Goal: Task Accomplishment & Management: Manage account settings

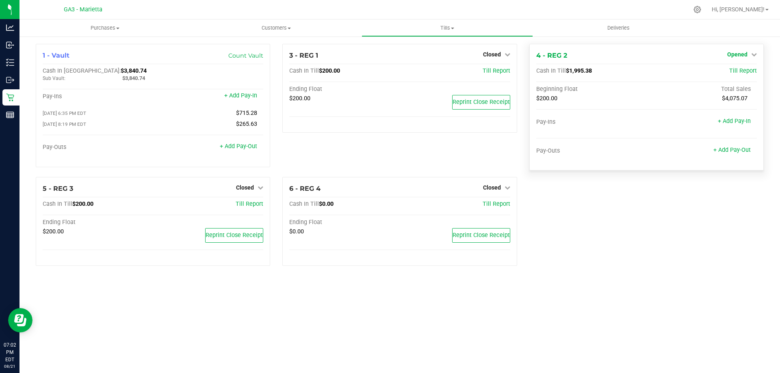
click at [742, 53] on span "Opened" at bounding box center [737, 54] width 20 height 7
click at [717, 74] on div "Close Till" at bounding box center [738, 72] width 60 height 10
drag, startPoint x: 722, startPoint y: 73, endPoint x: 726, endPoint y: 73, distance: 4.5
click at [723, 73] on div "Close Till" at bounding box center [738, 72] width 60 height 10
click at [734, 73] on link "Close Till" at bounding box center [738, 71] width 22 height 7
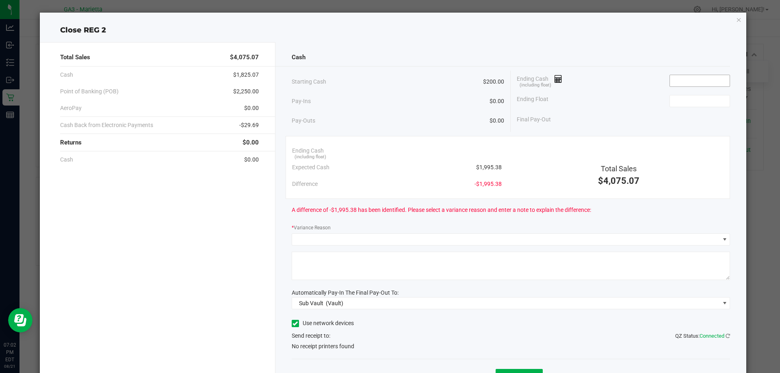
click at [691, 85] on input at bounding box center [700, 80] width 60 height 11
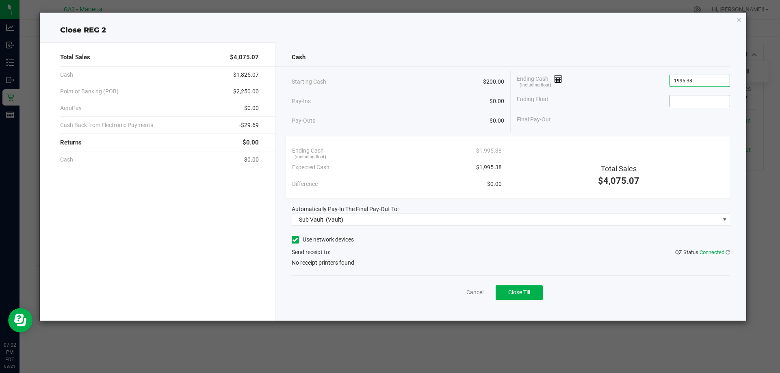
type input "$1,995.38"
click at [695, 98] on input at bounding box center [700, 101] width 60 height 11
type input "$200.00"
drag, startPoint x: 352, startPoint y: 241, endPoint x: 348, endPoint y: 248, distance: 8.2
click at [352, 241] on label "Use network devices" at bounding box center [323, 240] width 62 height 9
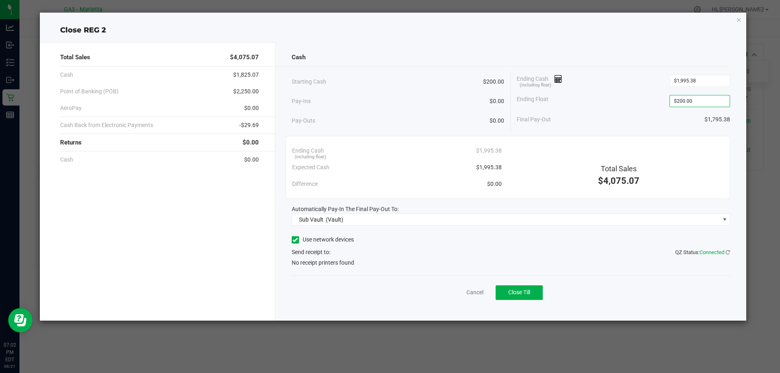
click at [0, 0] on input "Use network devices" at bounding box center [0, 0] width 0 height 0
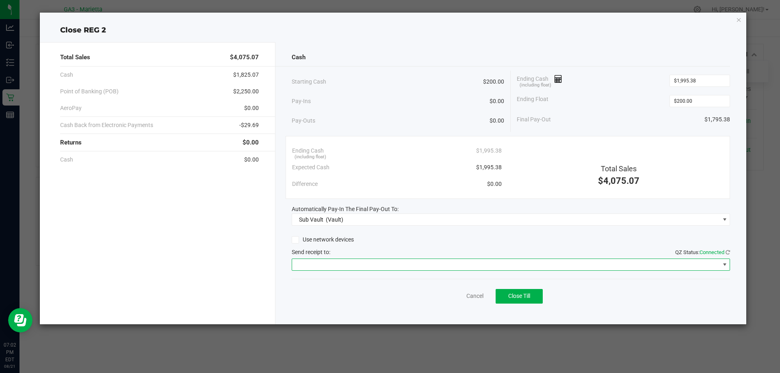
click at [332, 264] on span at bounding box center [506, 264] width 428 height 11
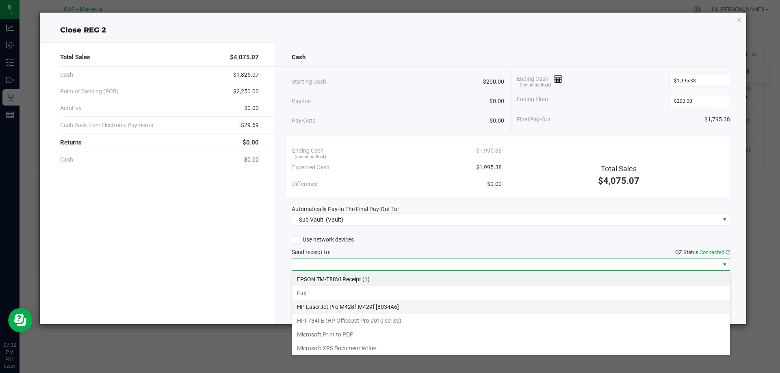
scroll to position [12, 439]
click at [493, 275] on \(1\) "EPSON TM-T88VI Receipt (1)" at bounding box center [511, 280] width 438 height 14
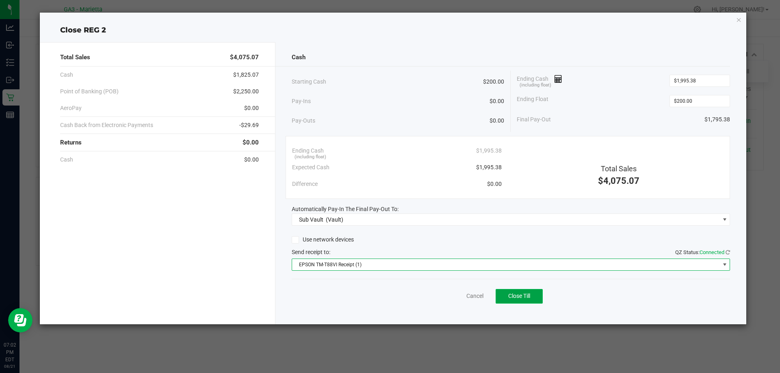
click at [503, 292] on button "Close Till" at bounding box center [519, 296] width 47 height 15
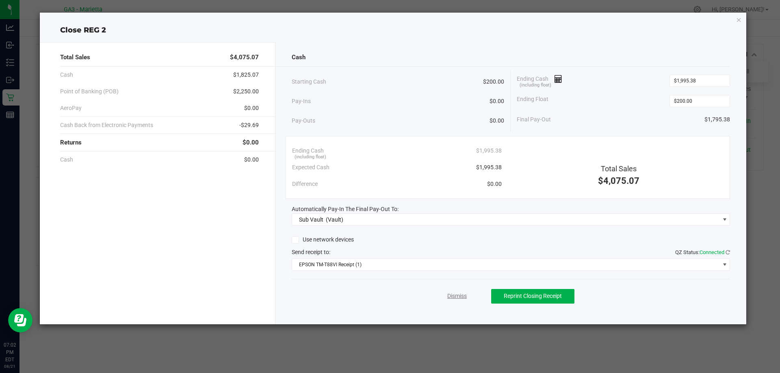
click at [457, 298] on link "Dismiss" at bounding box center [457, 296] width 20 height 9
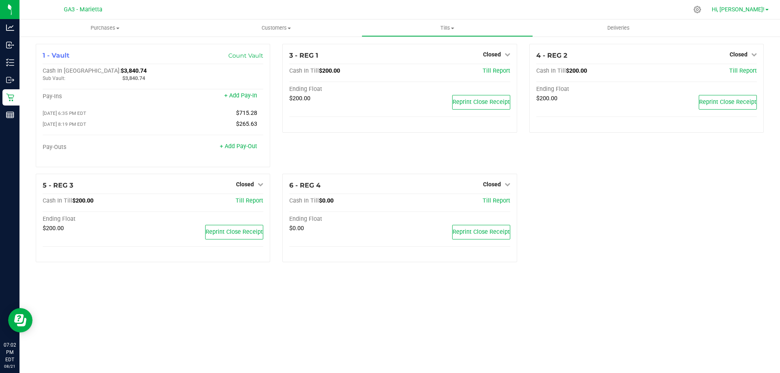
click at [758, 7] on span "Hi, [PERSON_NAME]!" at bounding box center [738, 9] width 53 height 7
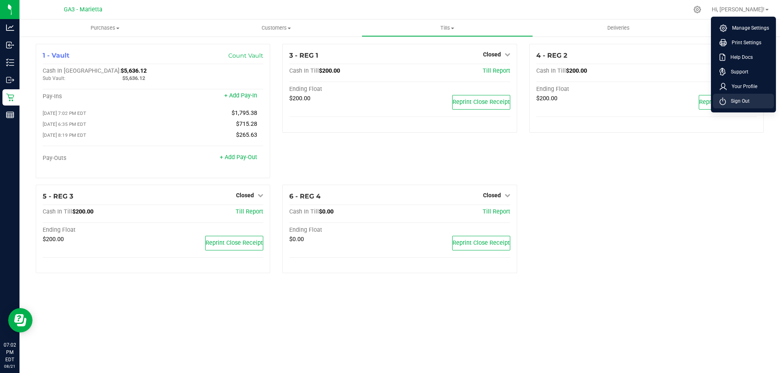
click at [746, 102] on span "Sign Out" at bounding box center [738, 101] width 24 height 8
